Goal: Submit feedback/report problem

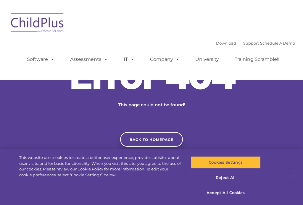
click at [157, 145] on link "Back to homepage" at bounding box center [151, 139] width 63 height 15
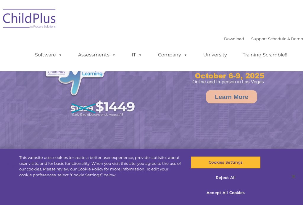
select select "MEDIUM"
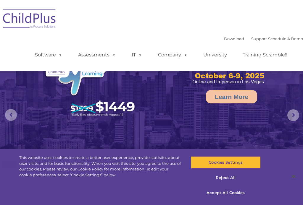
click at [230, 192] on button "Accept All Cookies" at bounding box center [226, 193] width 70 height 12
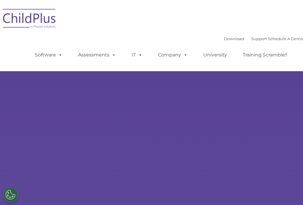
select select "MEDIUM"
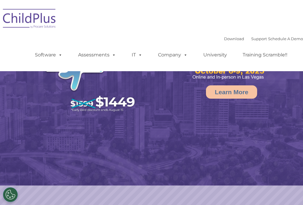
scroll to position [5, 0]
select select "MEDIUM"
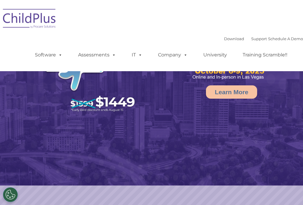
scroll to position [0, 0]
